Goal: Task Accomplishment & Management: Manage account settings

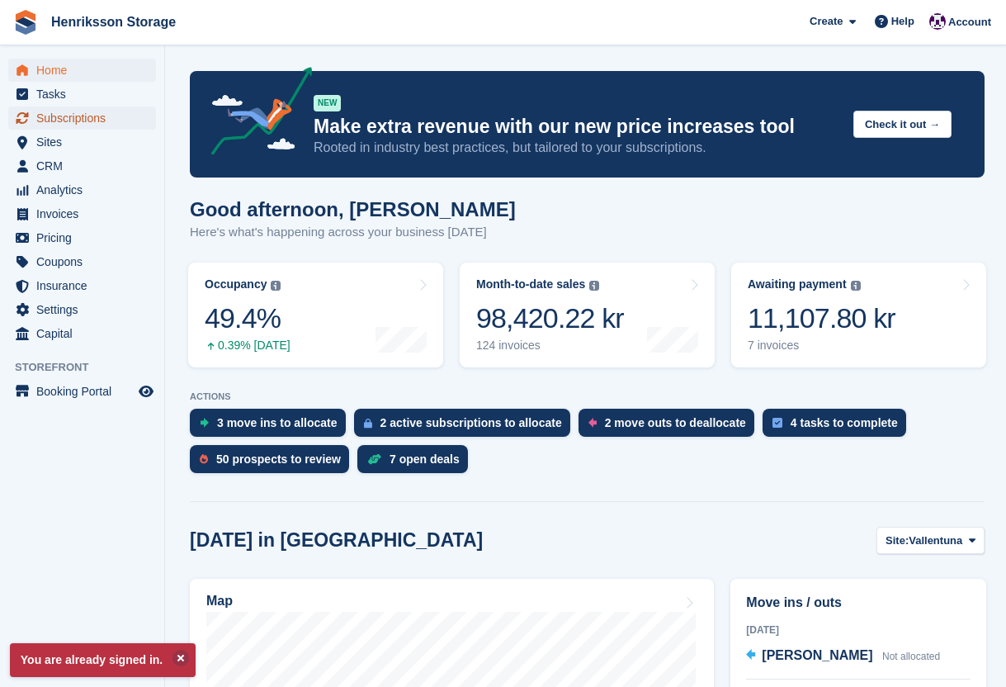
click at [66, 125] on span "Subscriptions" at bounding box center [85, 117] width 99 height 23
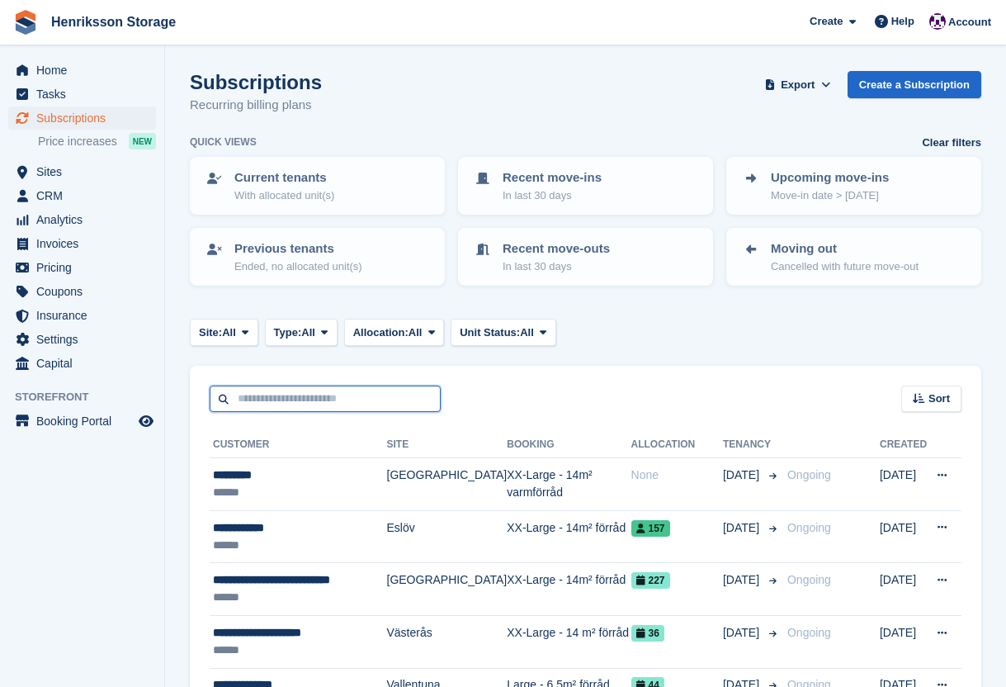
click at [281, 399] on input "text" at bounding box center [325, 398] width 231 height 27
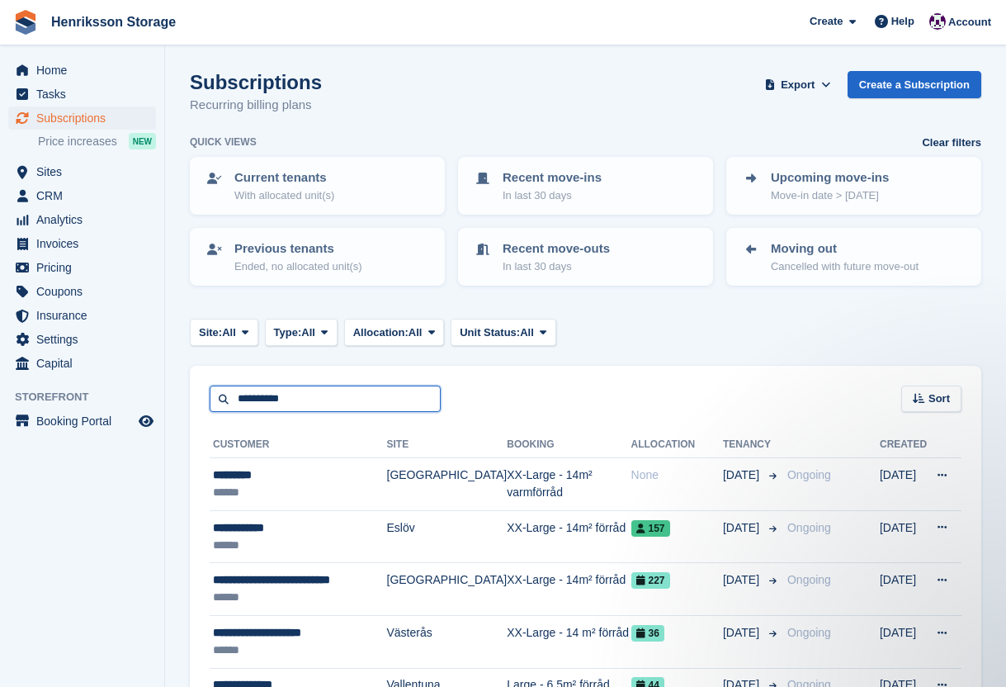
type input "**********"
